Goal: Find specific page/section: Find specific page/section

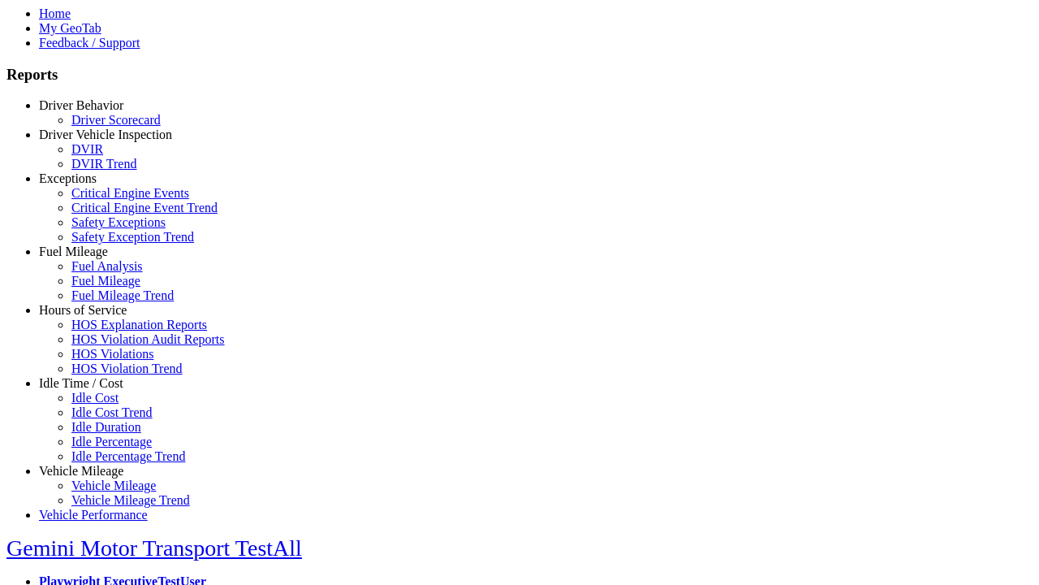
click at [93, 185] on link "Exceptions" at bounding box center [68, 178] width 58 height 14
click at [106, 229] on link "Safety Exceptions" at bounding box center [118, 222] width 94 height 14
select select "**********"
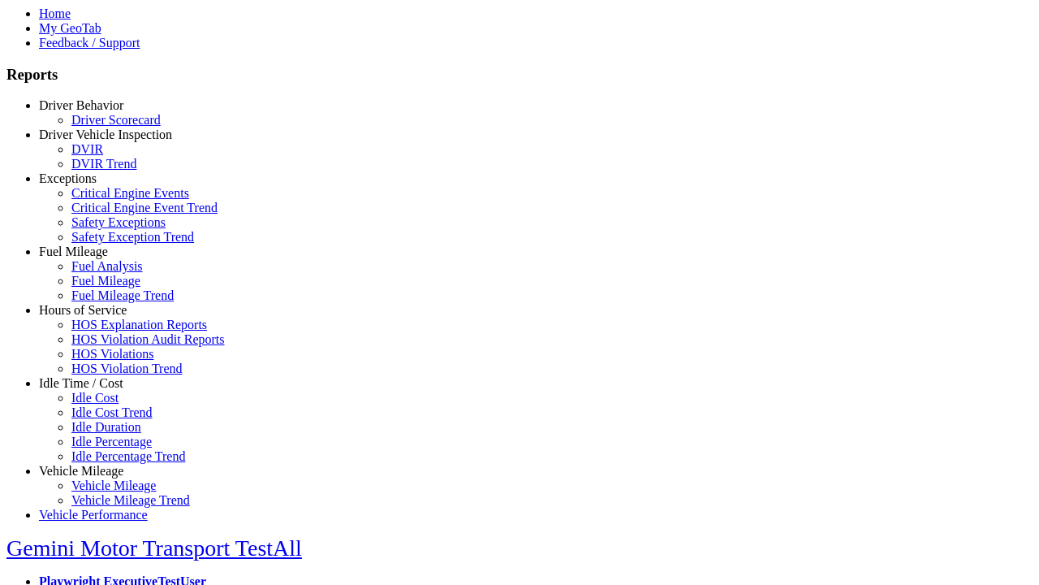
type input "**********"
